Goal: Find specific page/section: Find specific page/section

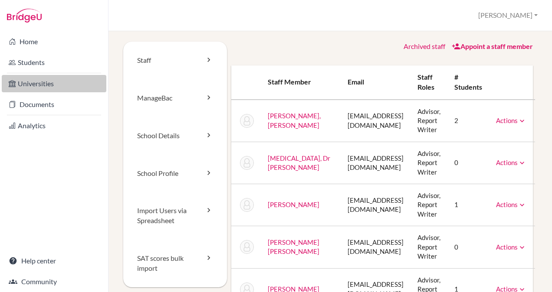
click at [37, 88] on link "Universities" at bounding box center [54, 83] width 104 height 17
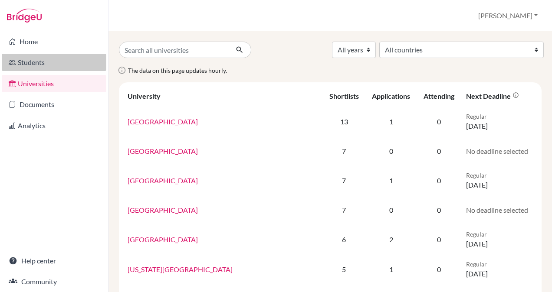
click at [29, 62] on link "Students" at bounding box center [54, 62] width 104 height 17
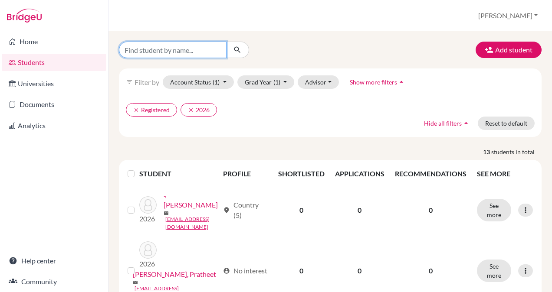
click at [167, 51] on input "Find student by name..." at bounding box center [173, 50] width 108 height 16
type input "[PERSON_NAME]"
click button "submit" at bounding box center [237, 50] width 23 height 16
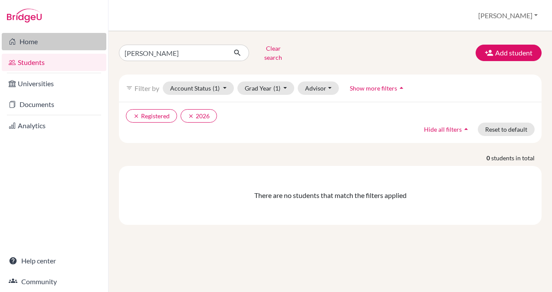
click at [33, 41] on link "Home" at bounding box center [54, 41] width 104 height 17
